Goal: Information Seeking & Learning: Check status

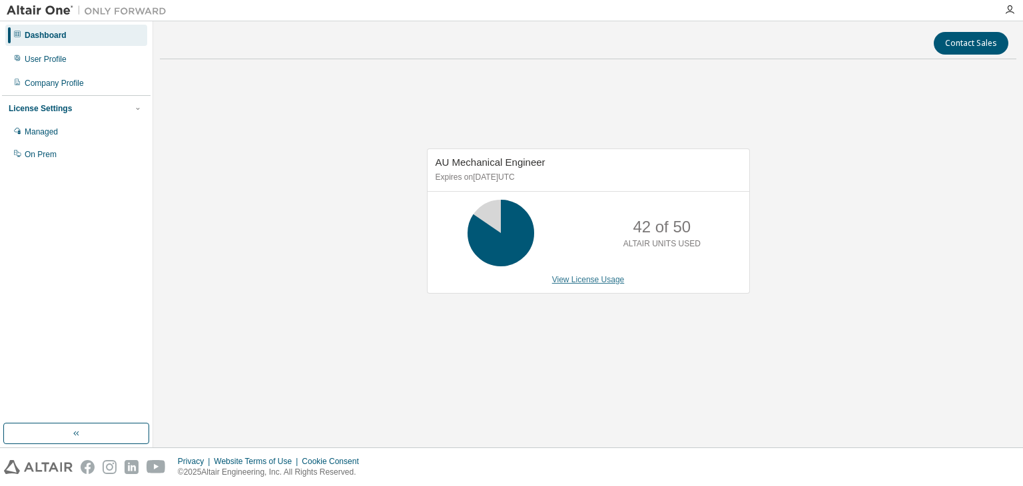
click at [577, 282] on link "View License Usage" at bounding box center [588, 279] width 73 height 9
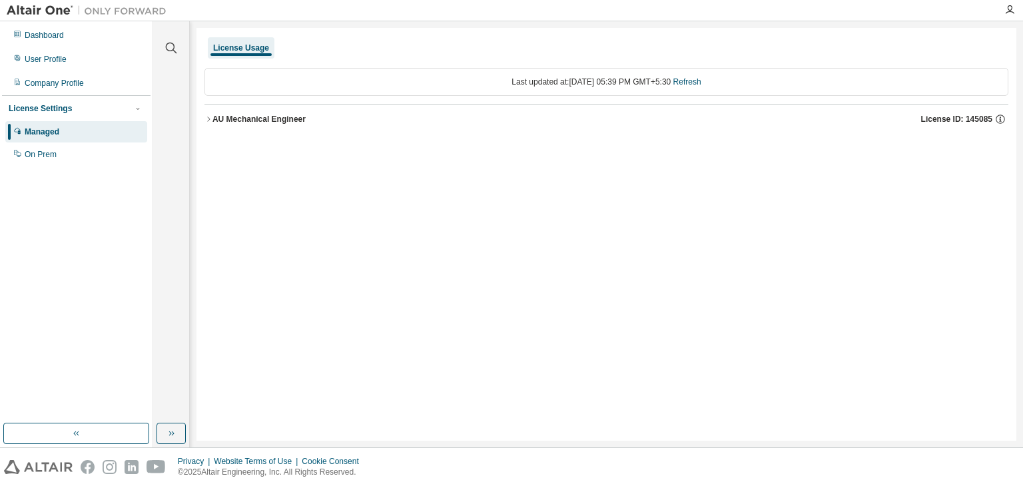
click at [213, 123] on div "AU Mechanical Engineer" at bounding box center [259, 119] width 93 height 11
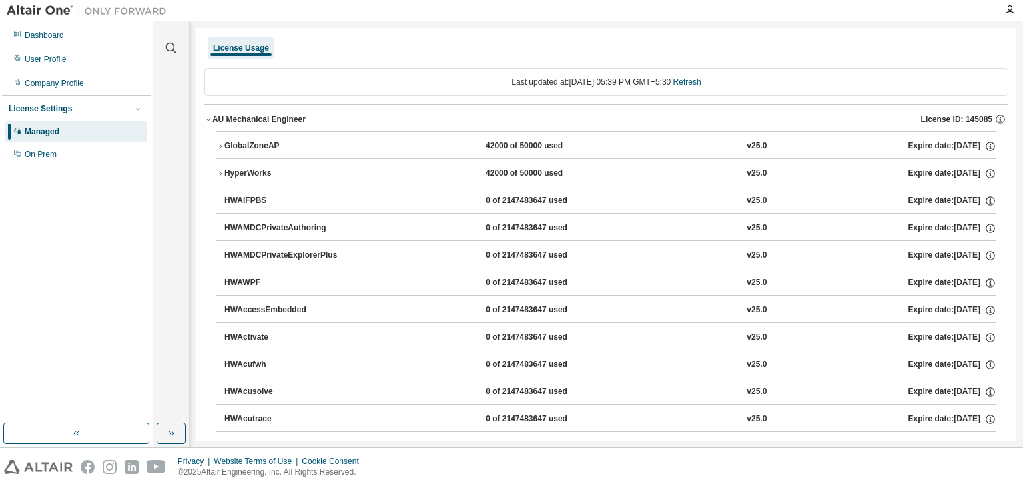
click at [223, 147] on icon "button" at bounding box center [221, 147] width 8 height 8
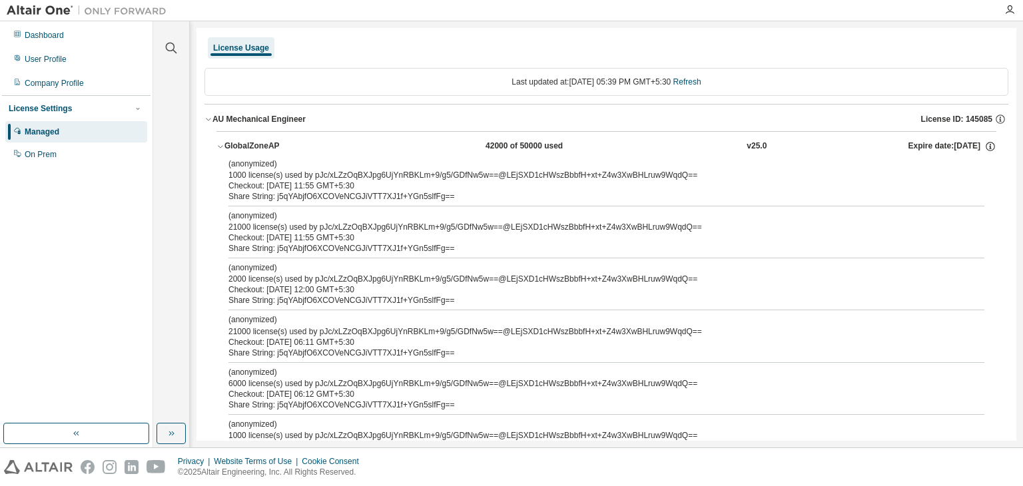
click at [268, 332] on div "(anonymized) 21000 license(s) used by pJc/xLZzOqBXJpg6UjYnRBKLm+9/g5/GDfNw5w==@…" at bounding box center [591, 325] width 724 height 22
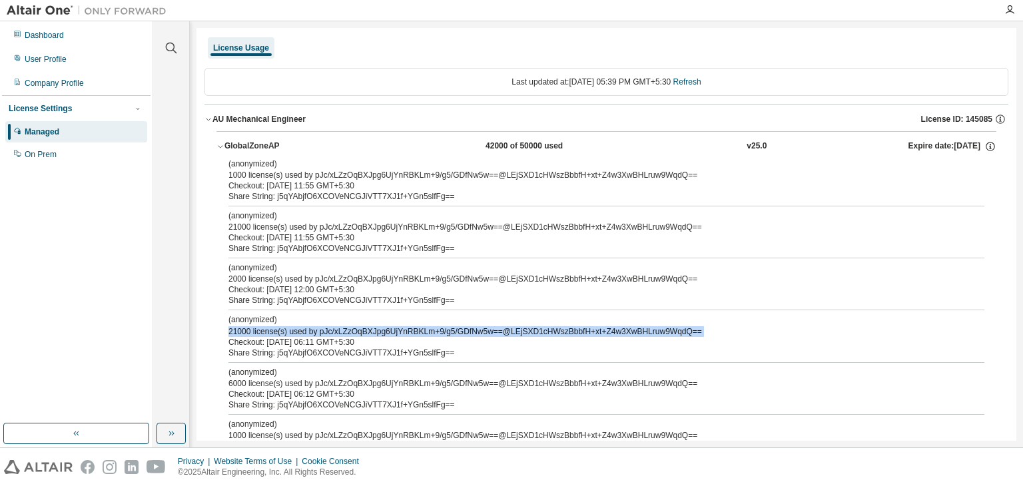
click at [268, 332] on div "(anonymized) 21000 license(s) used by pJc/xLZzOqBXJpg6UjYnRBKLm+9/g5/GDfNw5w==@…" at bounding box center [591, 325] width 724 height 22
